Goal: Task Accomplishment & Management: Complete application form

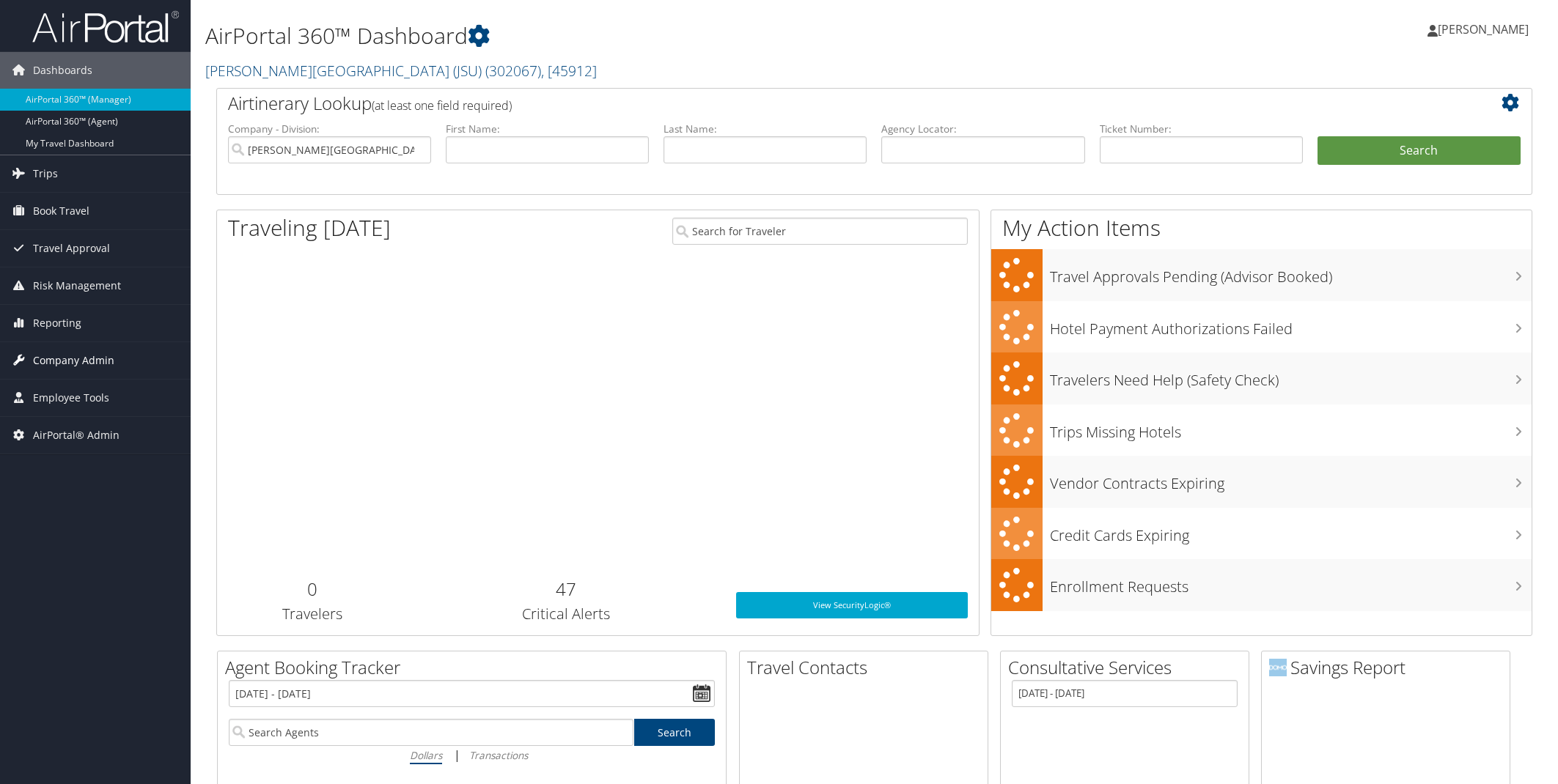
click at [76, 364] on span "Company Admin" at bounding box center [73, 360] width 81 height 36
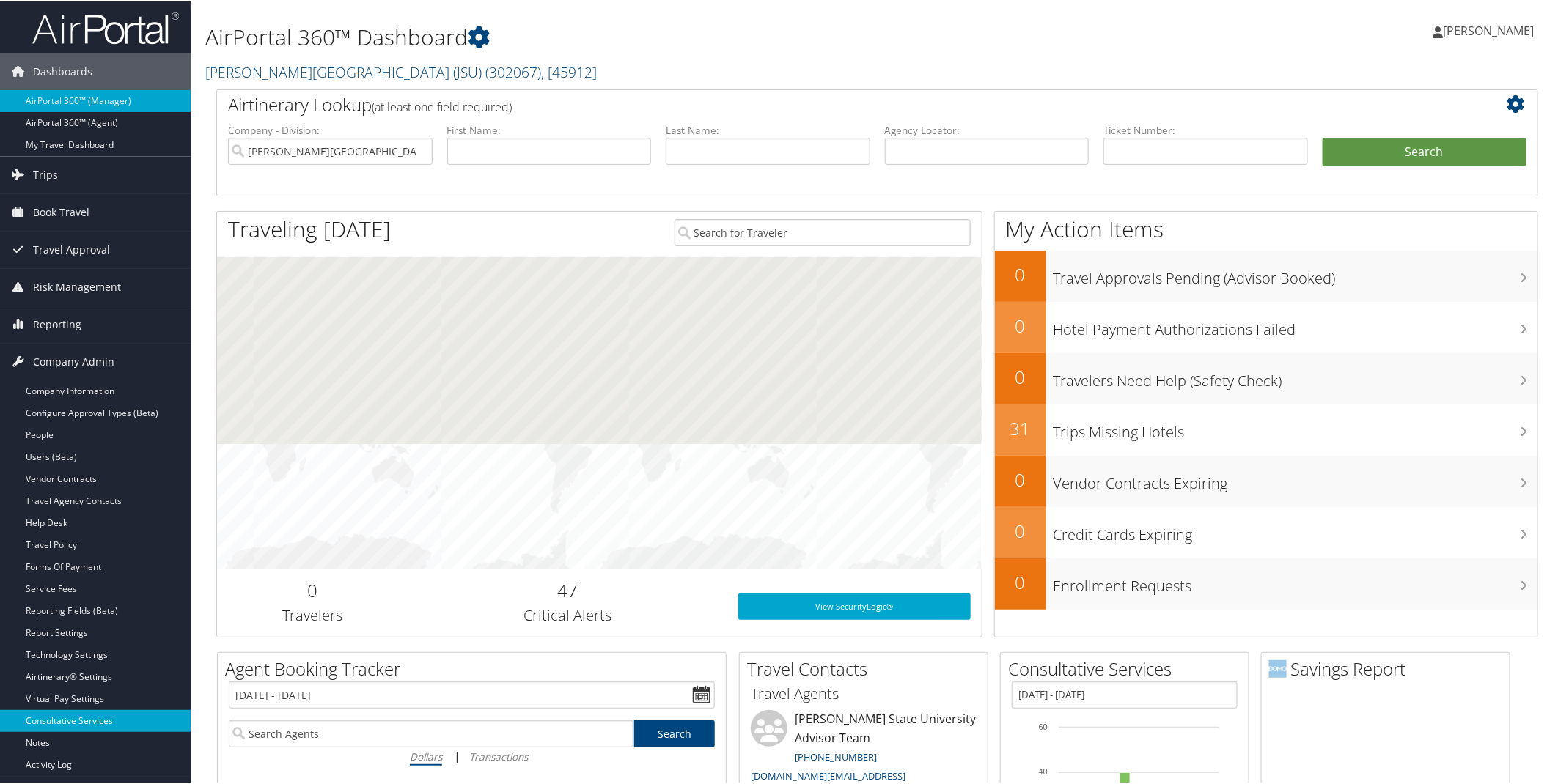
click at [74, 720] on link "Consultative Services" at bounding box center [95, 720] width 191 height 22
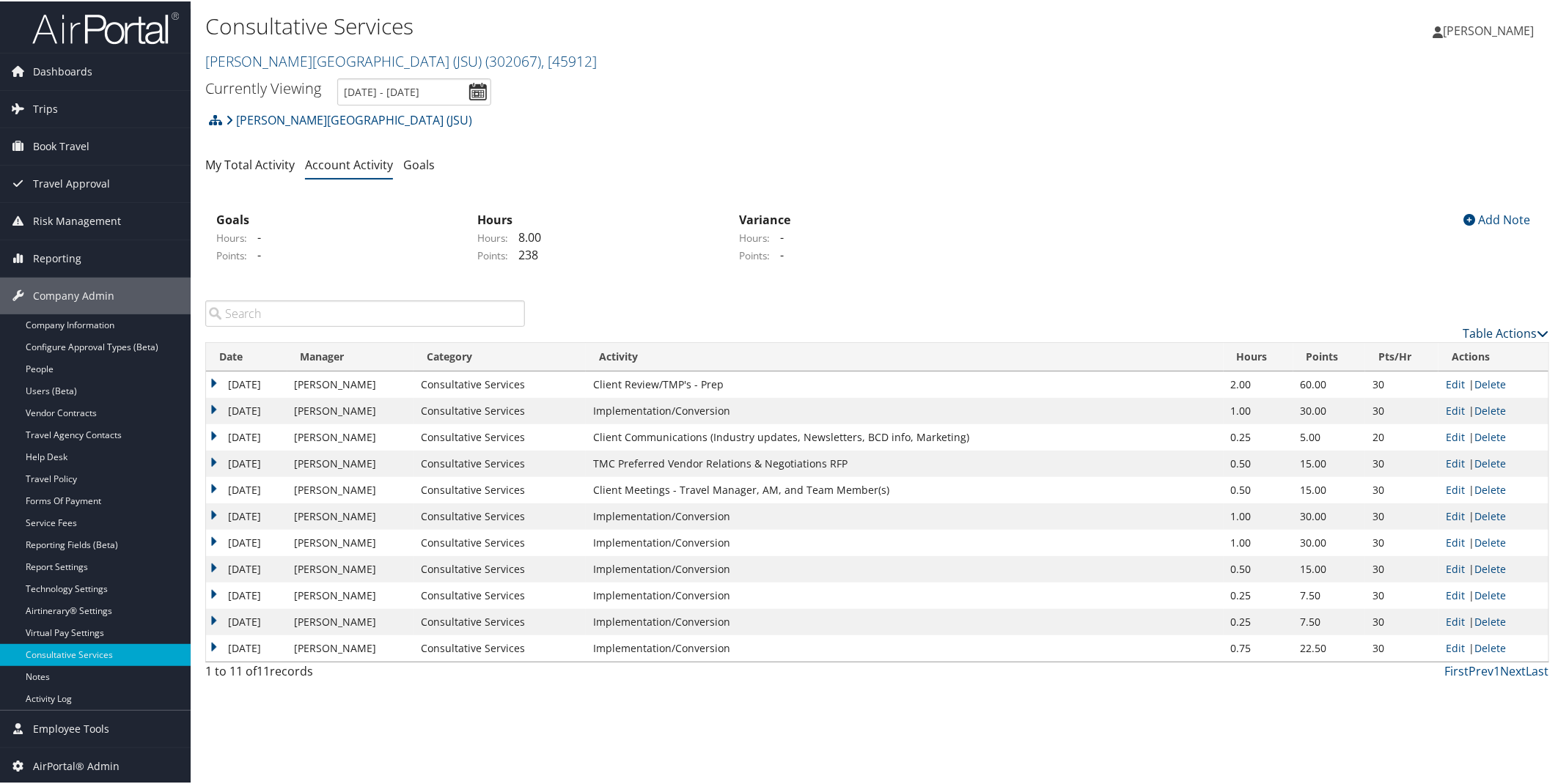
click at [1482, 330] on link "Table Actions" at bounding box center [1506, 332] width 86 height 16
click at [1423, 353] on link "New Record" at bounding box center [1447, 354] width 193 height 25
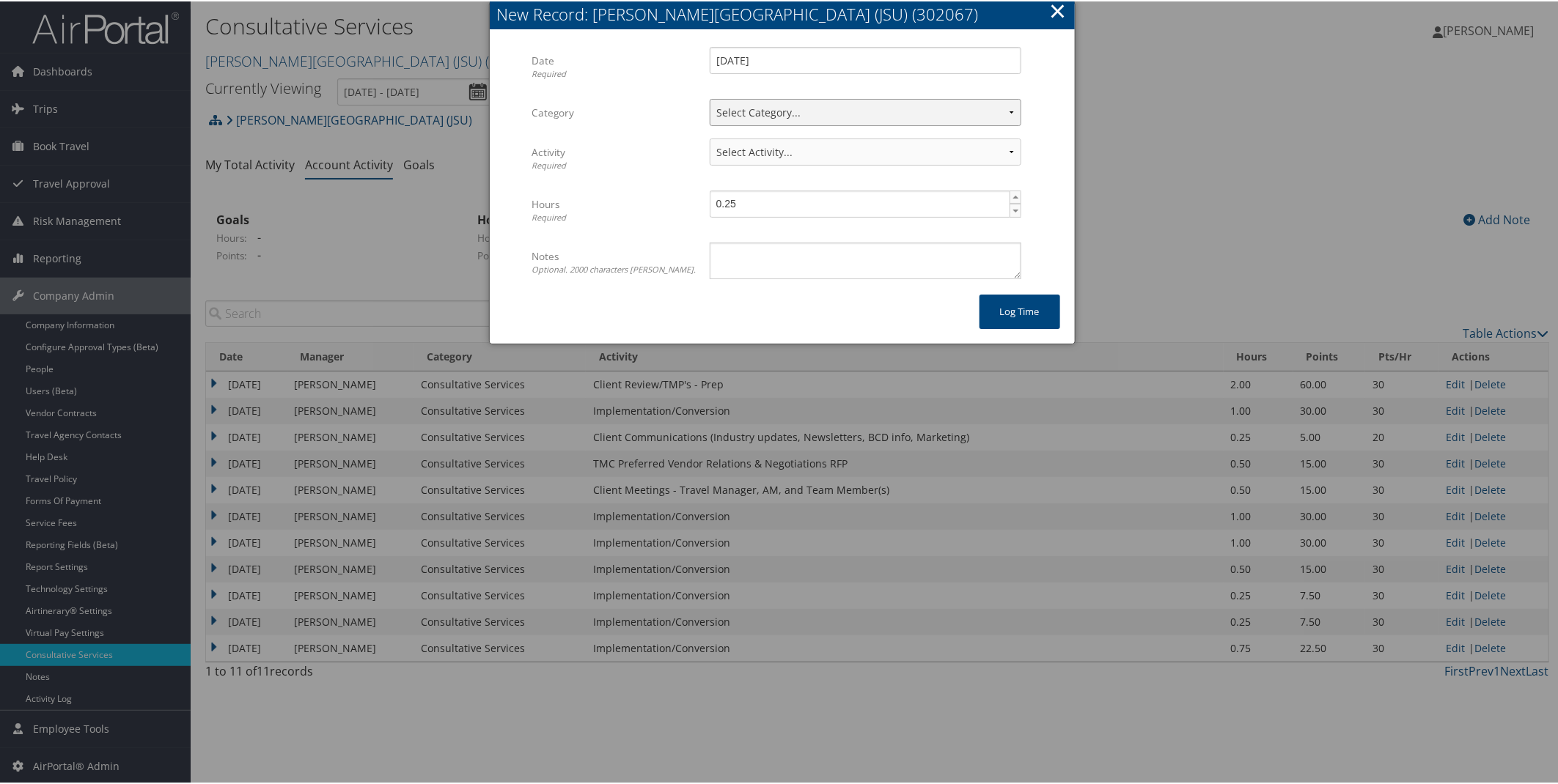
click at [1008, 108] on select "Select Category... Client Services Consultative Services" at bounding box center [865, 111] width 312 height 27
click at [1008, 114] on select "Select Category... Client Services Consultative Services" at bounding box center [865, 111] width 312 height 27
click at [1008, 111] on select "Select Category... Client Services Consultative Services" at bounding box center [865, 111] width 312 height 27
select select "2"
click at [709, 97] on select "Select Category... Client Services Consultative Services" at bounding box center [865, 111] width 312 height 27
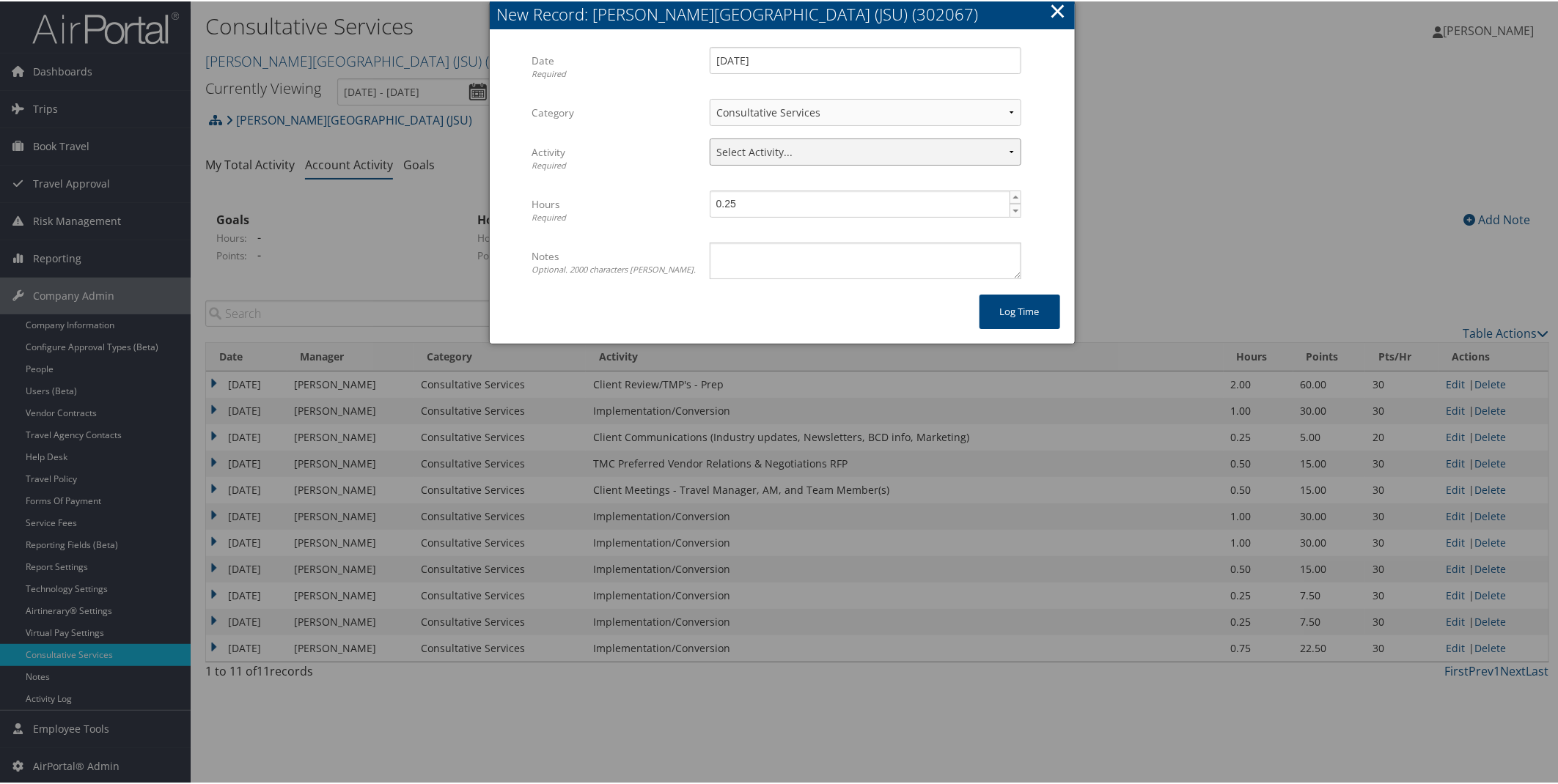
click at [1009, 153] on select "Select Activity... 30 points | AMI/Meetings/Groups 60 points | Client additiona…" at bounding box center [865, 150] width 312 height 27
select select "248-1"
click at [709, 137] on select "Select Activity... 30 points | AMI/Meetings/Groups 60 points | Client additiona…" at bounding box center [865, 150] width 312 height 27
click at [1012, 199] on span "▲" at bounding box center [1016, 196] width 12 height 12
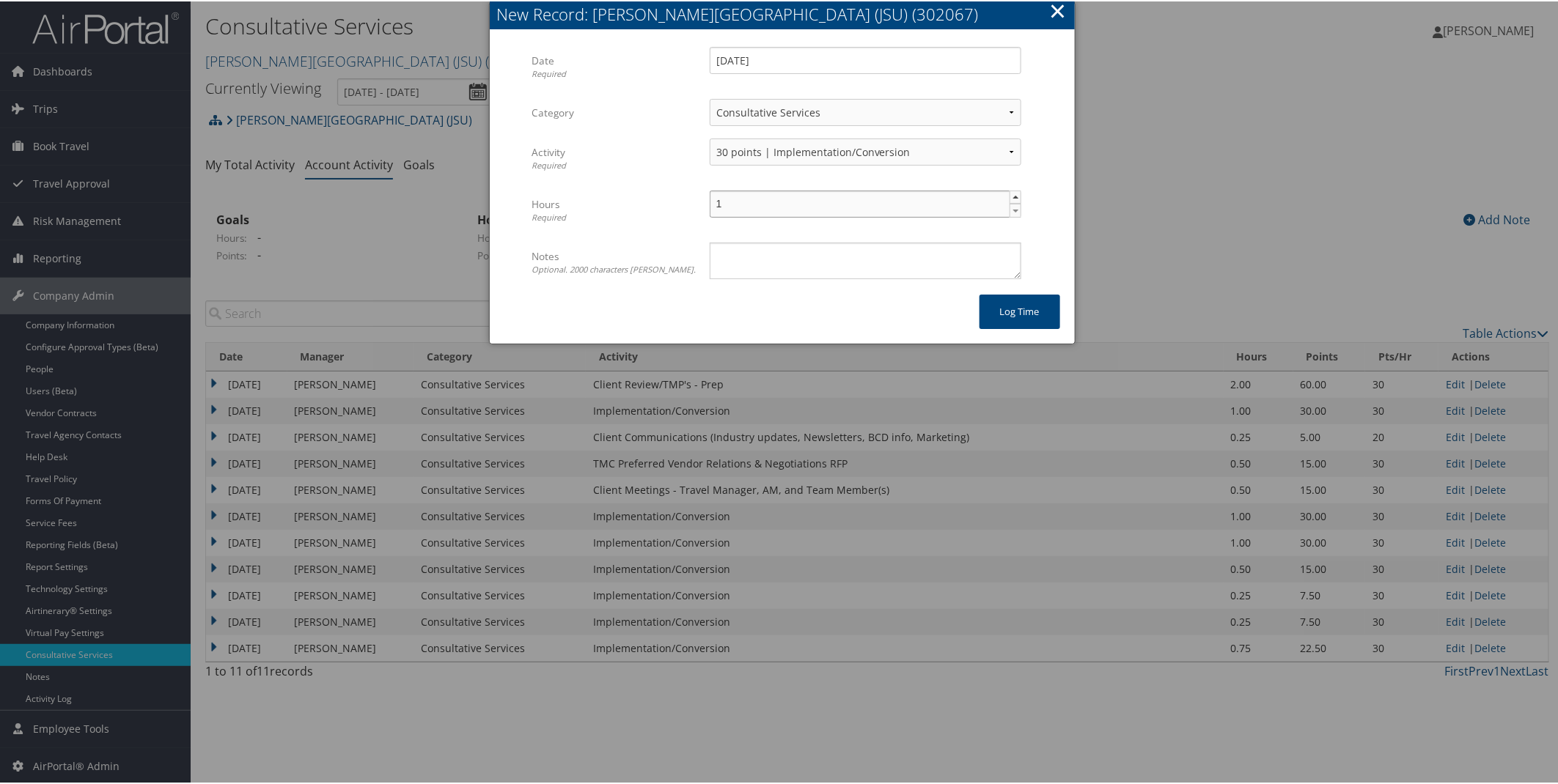
click at [1012, 199] on span "▲" at bounding box center [1016, 196] width 12 height 12
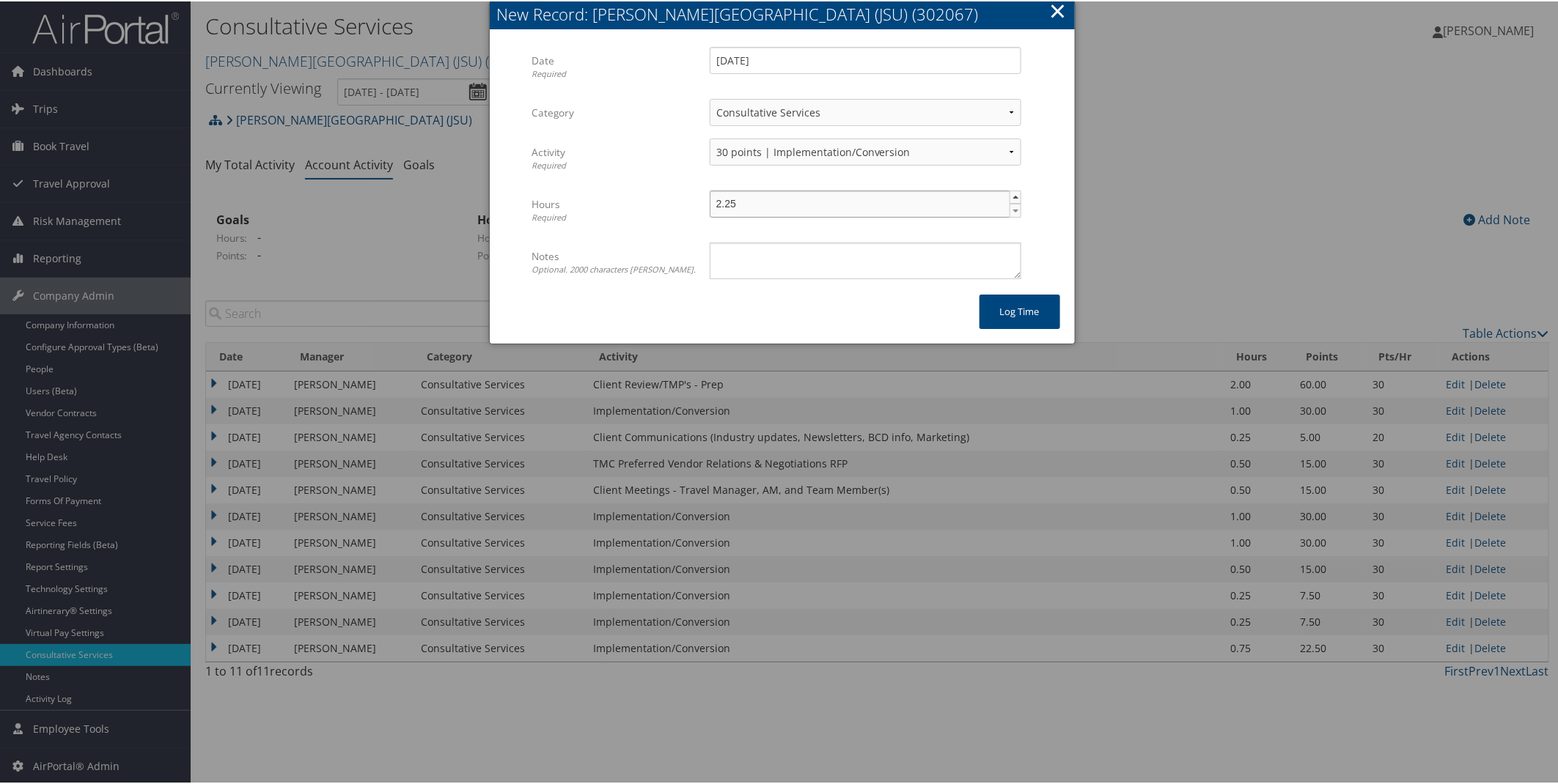
click at [1012, 199] on span "▲" at bounding box center [1016, 196] width 12 height 12
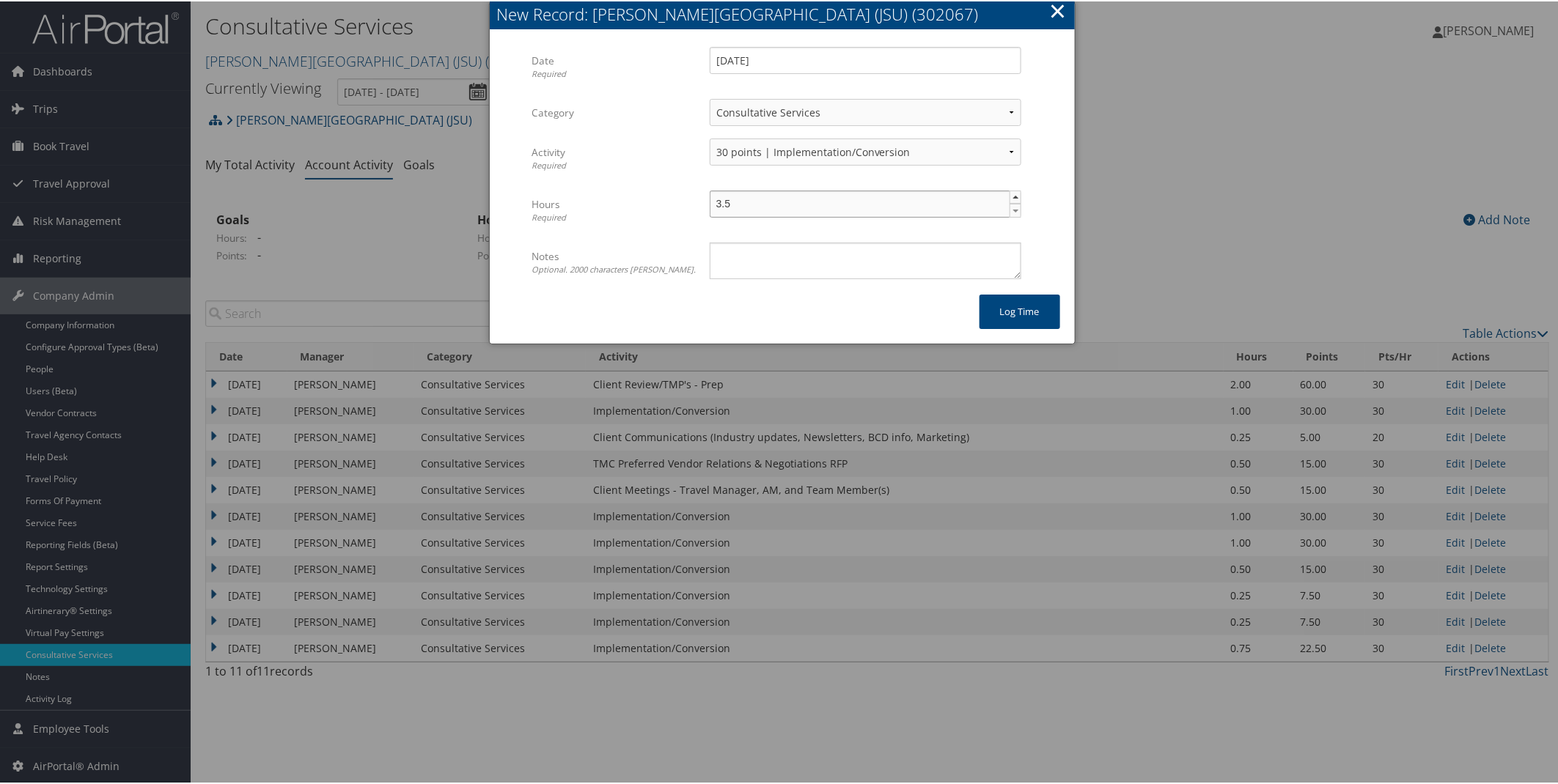
click at [1012, 199] on span "▲" at bounding box center [1016, 196] width 12 height 12
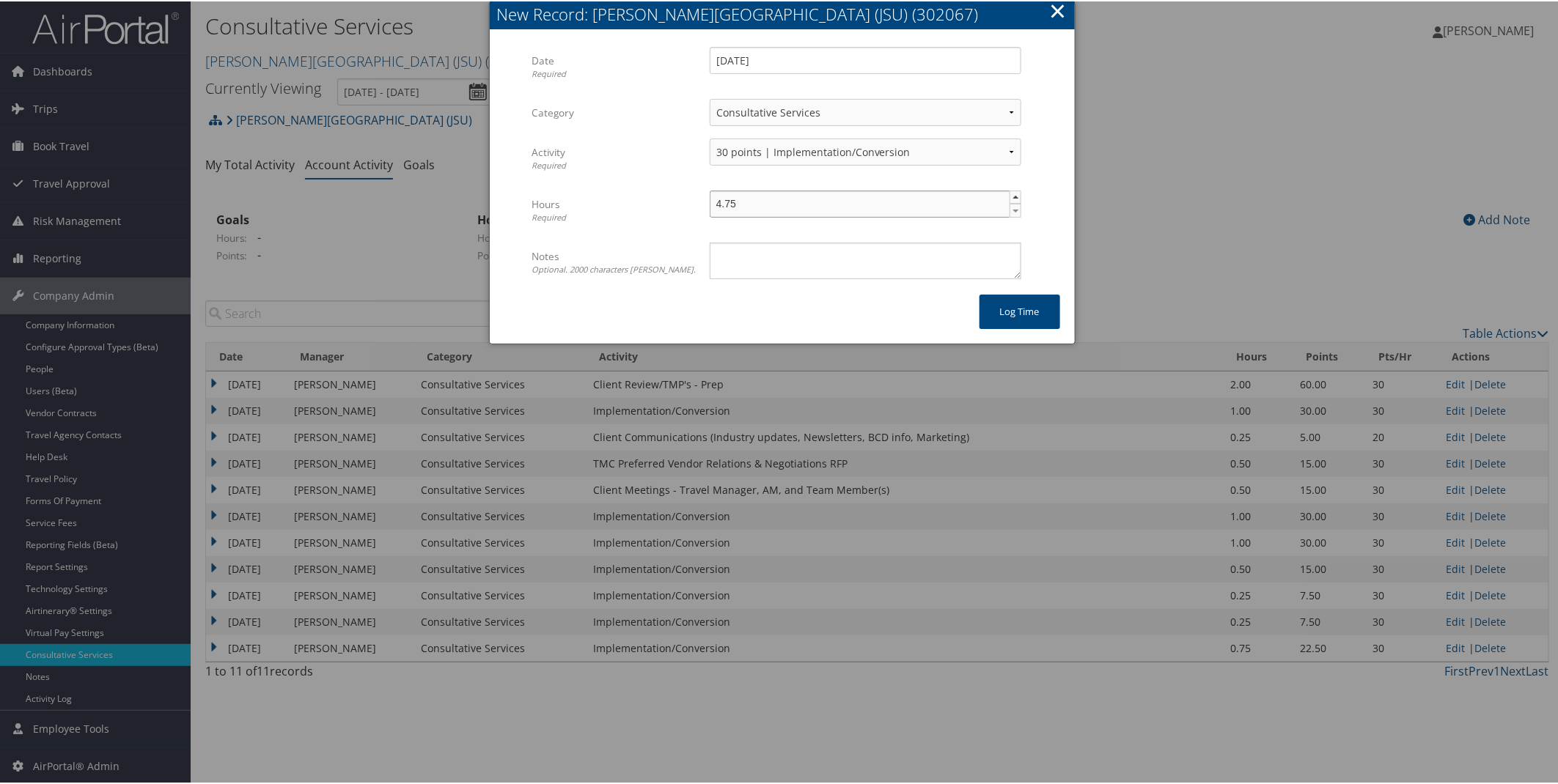
click at [1012, 199] on span "▲" at bounding box center [1016, 196] width 12 height 12
click at [1015, 195] on span "▲" at bounding box center [1016, 196] width 12 height 12
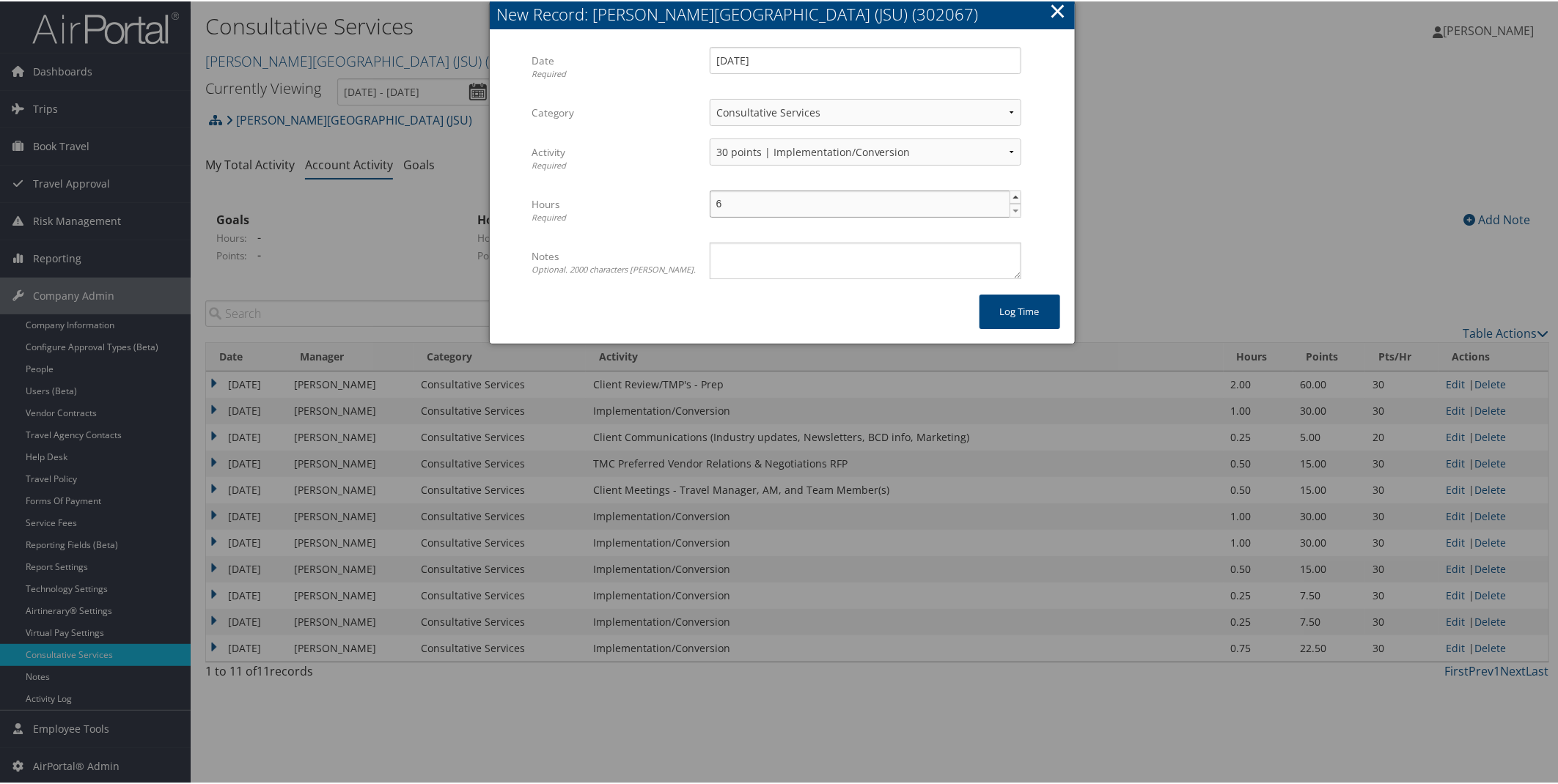
click at [1015, 195] on span "▲" at bounding box center [1016, 196] width 12 height 12
click at [1015, 193] on span "▲" at bounding box center [1016, 196] width 12 height 12
type input "7"
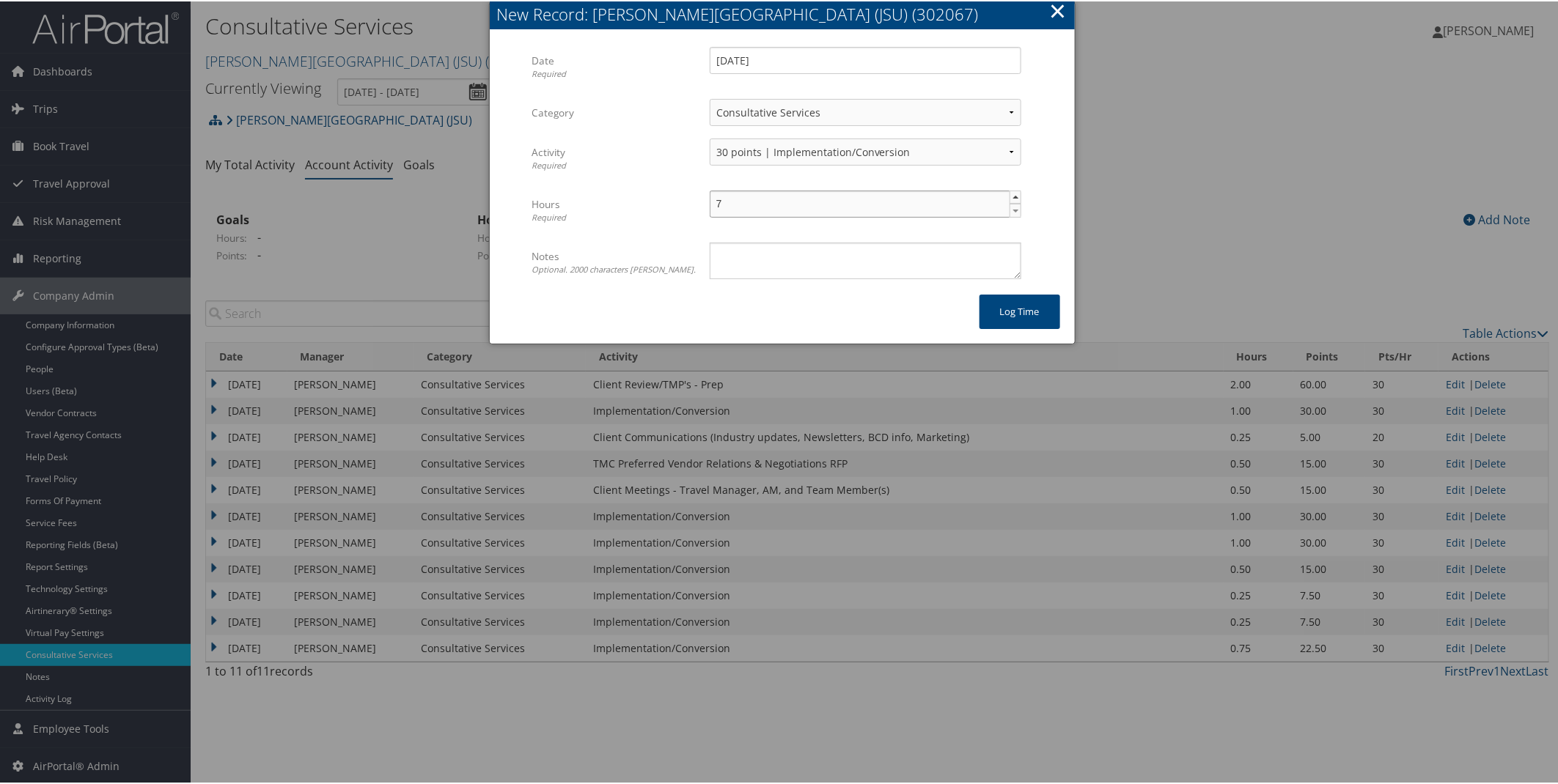
click at [1015, 193] on span "▲" at bounding box center [1016, 196] width 12 height 12
click at [768, 250] on textarea "Notes Optional. 2000 characters max." at bounding box center [865, 259] width 312 height 36
type textarea "3 onsite trainings and consulting"
click at [1043, 305] on button "Log time" at bounding box center [1019, 310] width 80 height 35
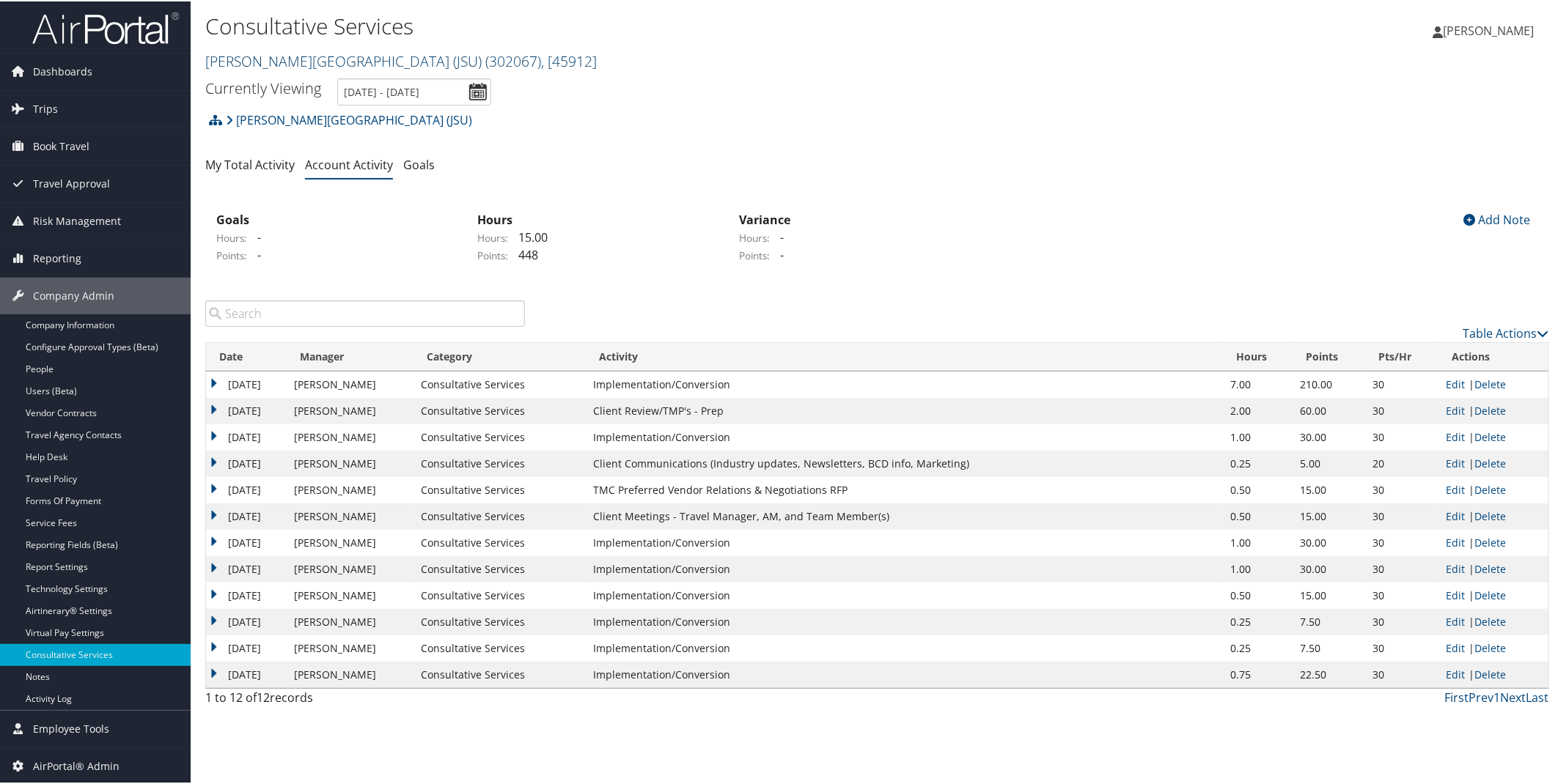
click at [332, 55] on link "[PERSON_NAME][GEOGRAPHIC_DATA] (JSU) ( 302067 ) , [ 45912 ]" at bounding box center [401, 59] width 392 height 19
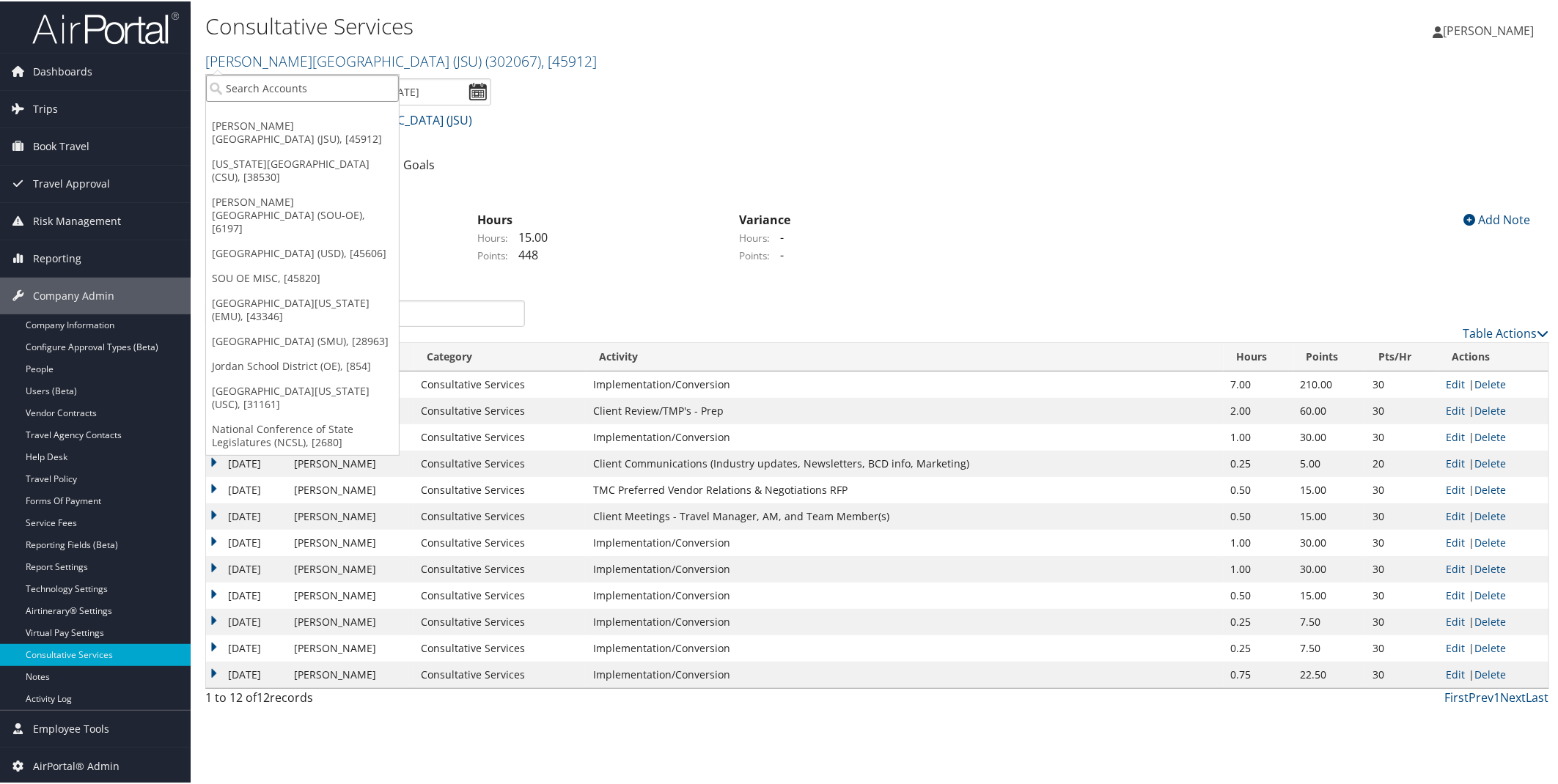
click at [304, 92] on input "search" at bounding box center [302, 87] width 193 height 27
type input "usc"
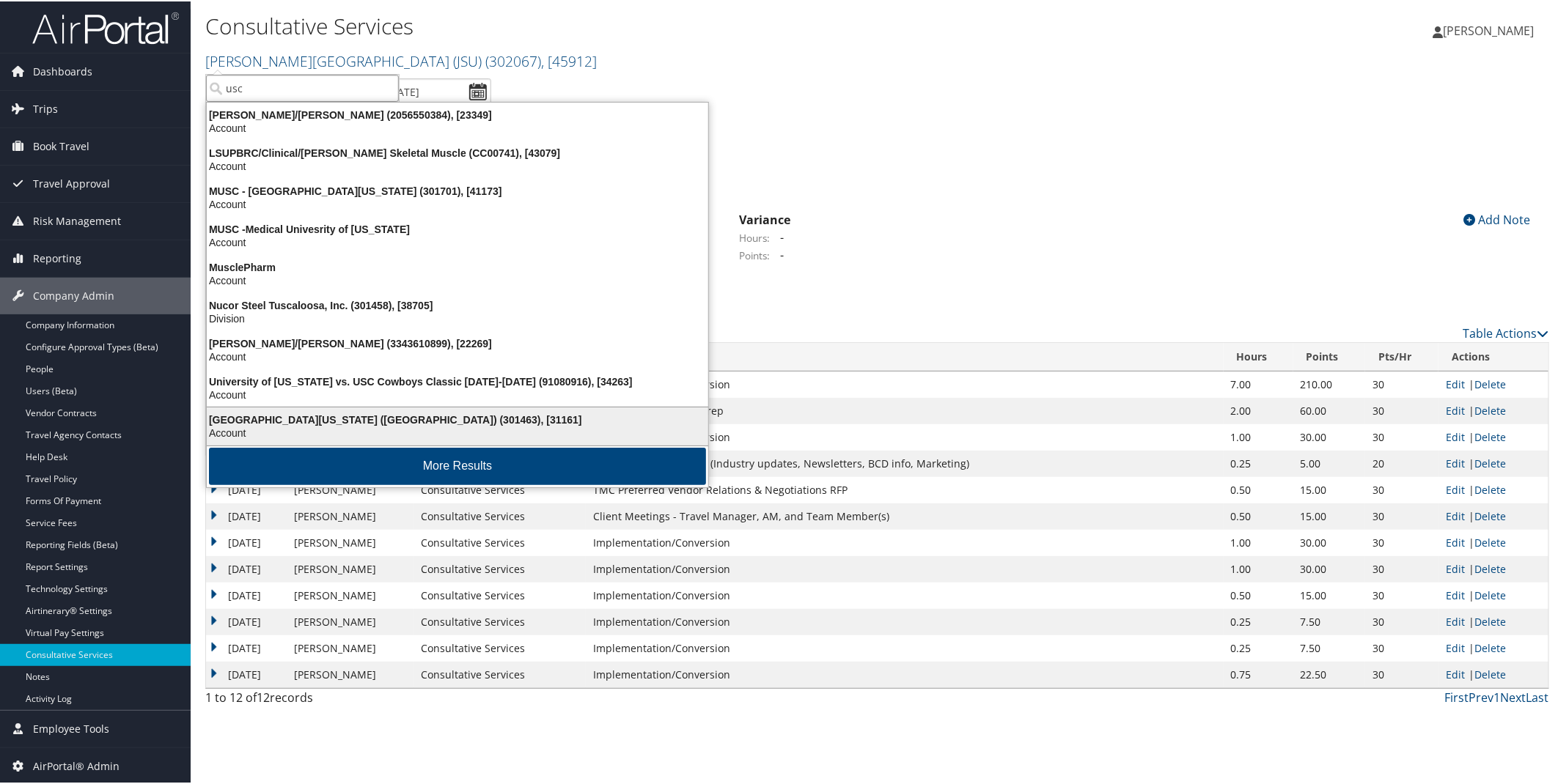
click at [264, 418] on div "University of Southern California (USC) (301463), [31161]" at bounding box center [457, 419] width 519 height 14
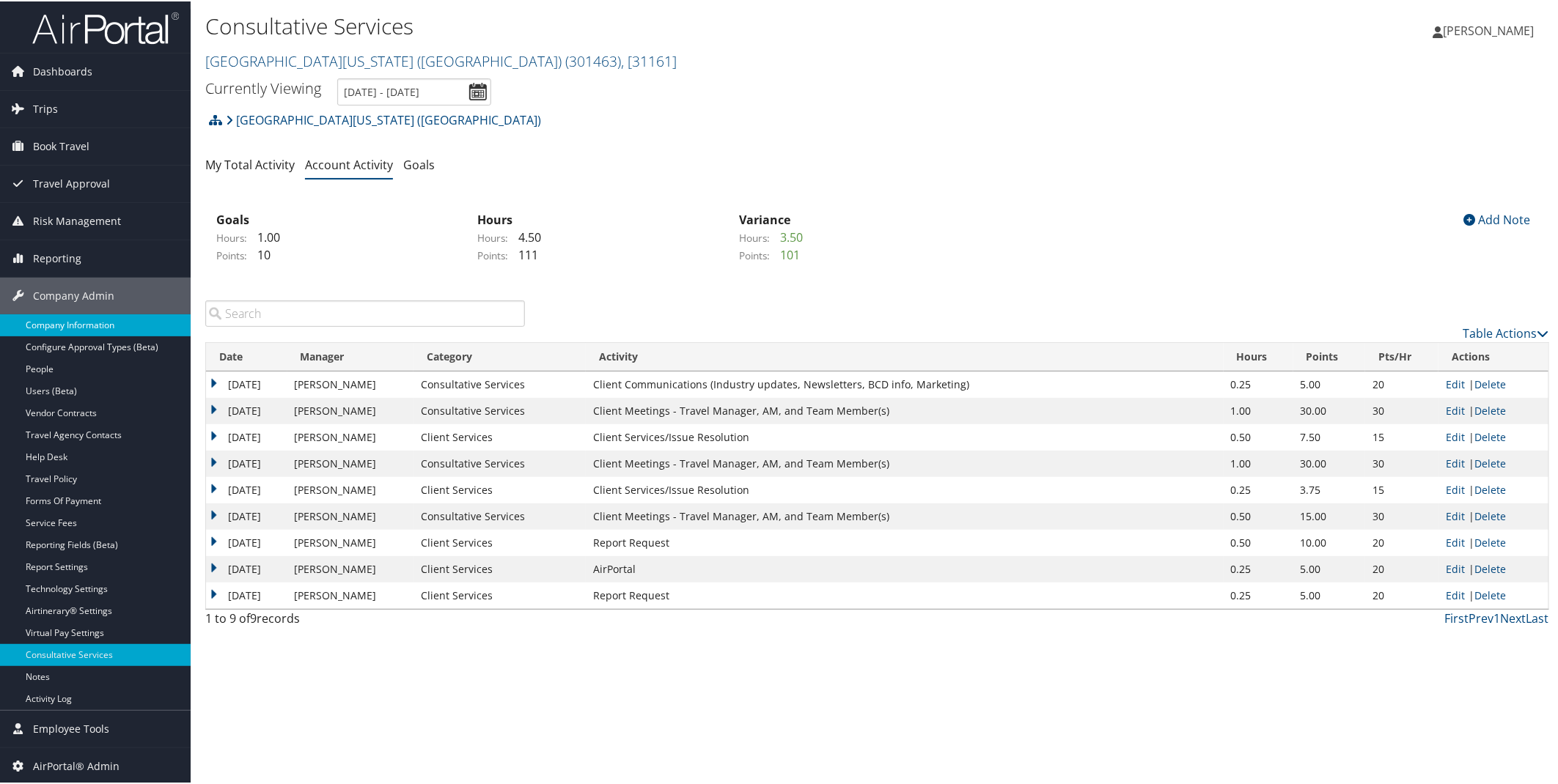
click at [90, 328] on link "Company Information" at bounding box center [95, 324] width 191 height 22
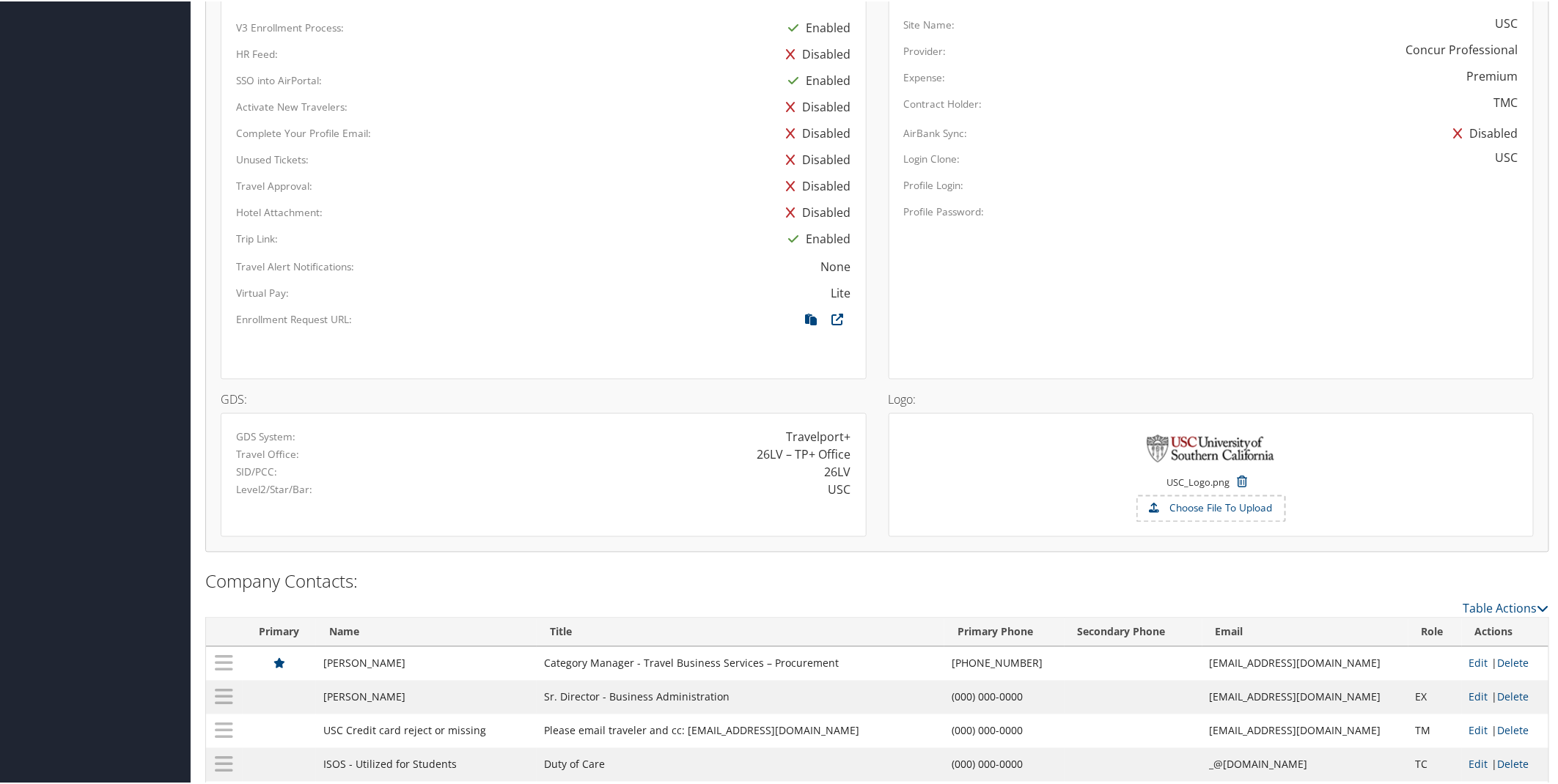
scroll to position [1114, 0]
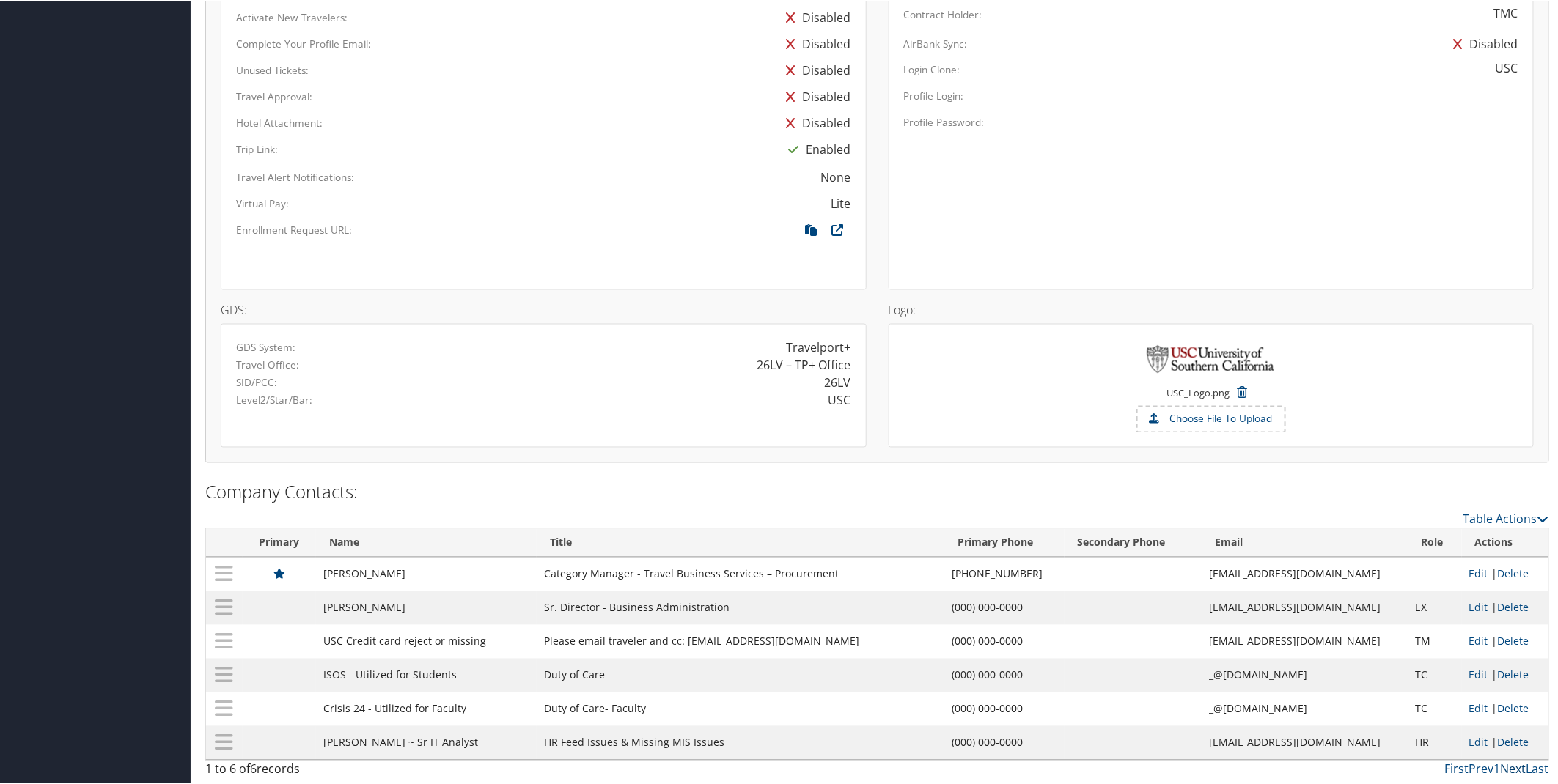
click at [1501, 765] on link "Next" at bounding box center [1513, 767] width 25 height 16
click at [1501, 763] on link "Next" at bounding box center [1513, 767] width 25 height 16
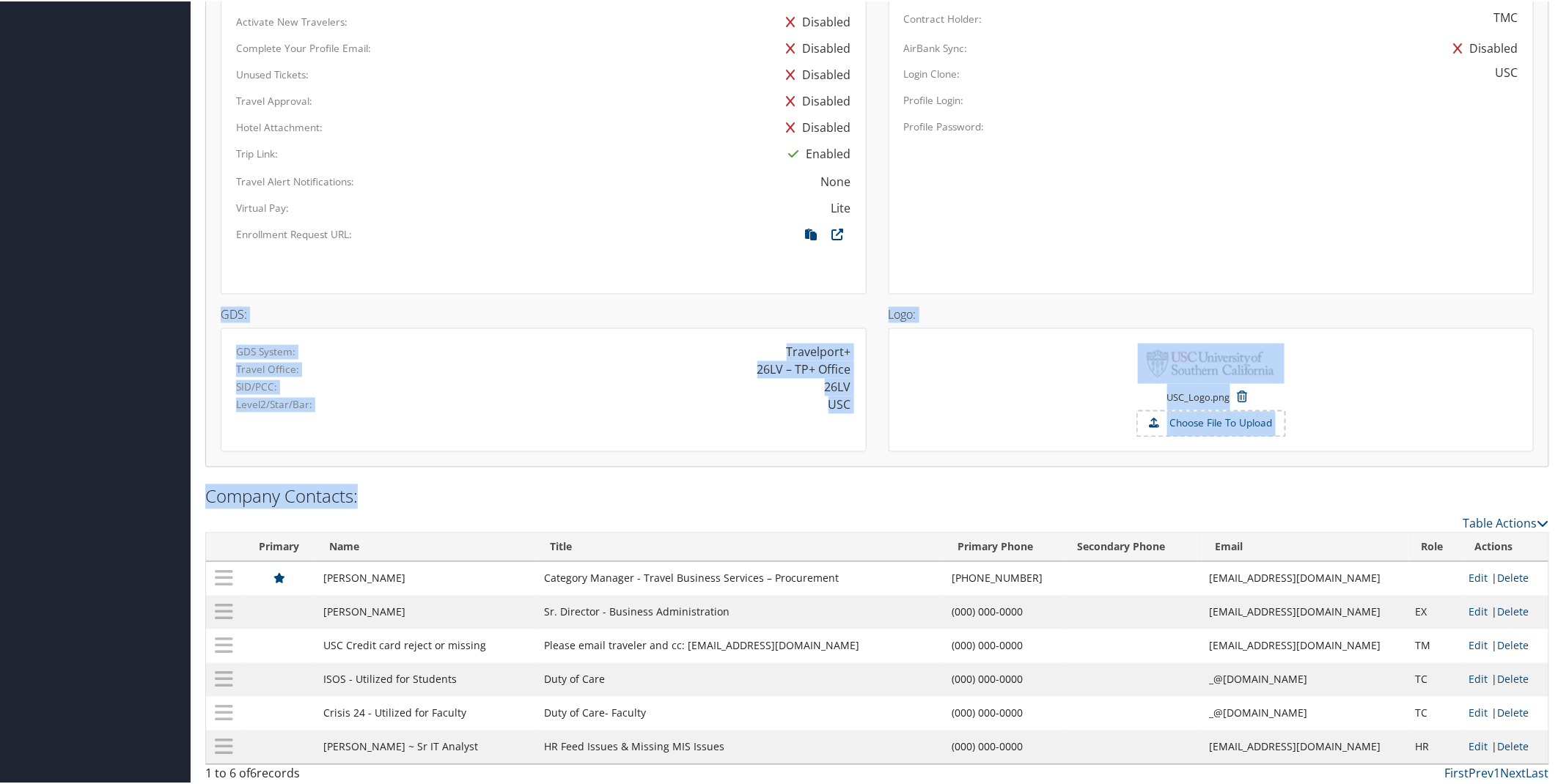
drag, startPoint x: 1553, startPoint y: 480, endPoint x: 1559, endPoint y: 408, distance: 72.2
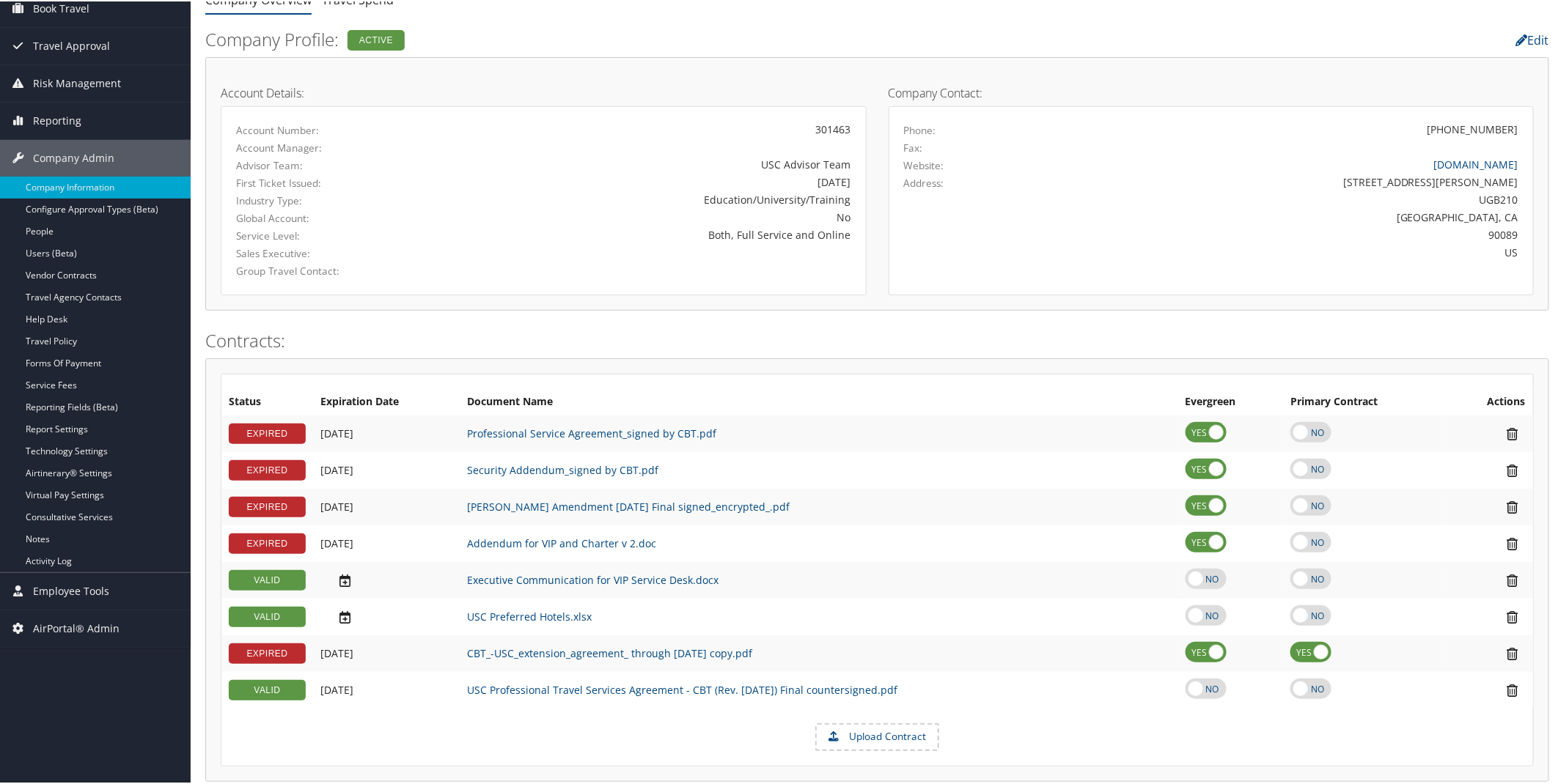
scroll to position [0, 0]
